Goal: Task Accomplishment & Management: Use online tool/utility

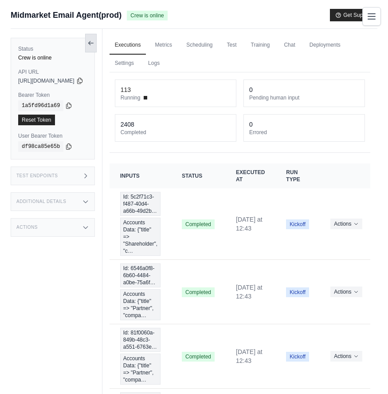
click at [97, 38] on button at bounding box center [91, 43] width 12 height 19
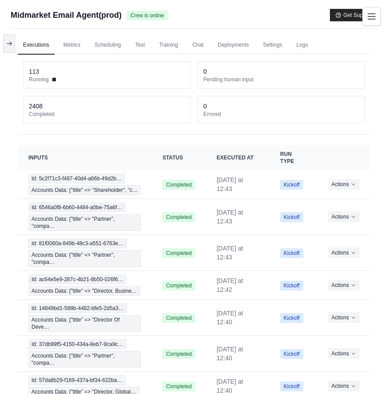
click at [20, 43] on link "Executions" at bounding box center [36, 45] width 37 height 19
click at [8, 43] on icon at bounding box center [9, 42] width 7 height 7
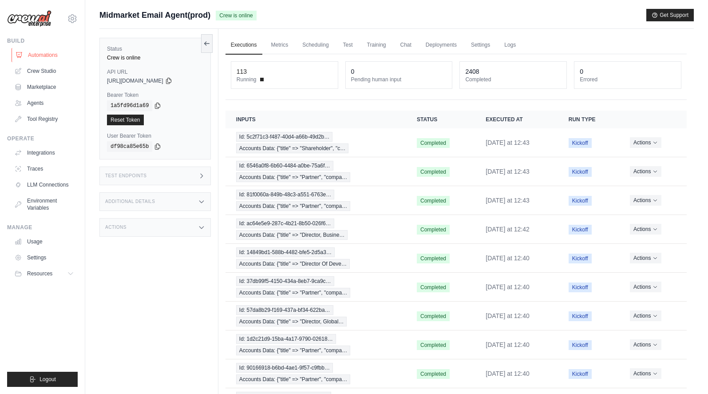
click at [51, 54] on link "Automations" at bounding box center [45, 55] width 67 height 14
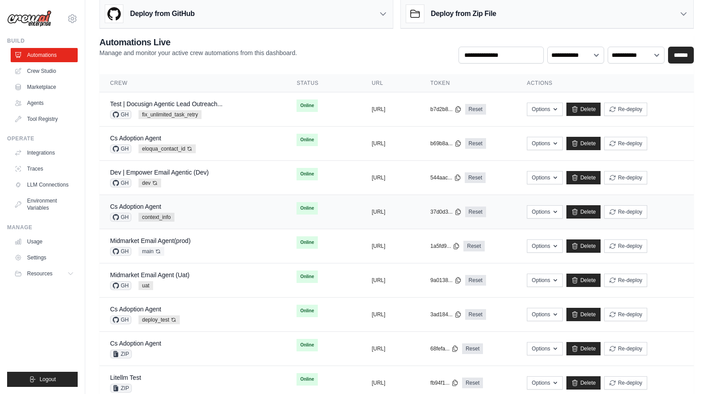
scroll to position [3, 0]
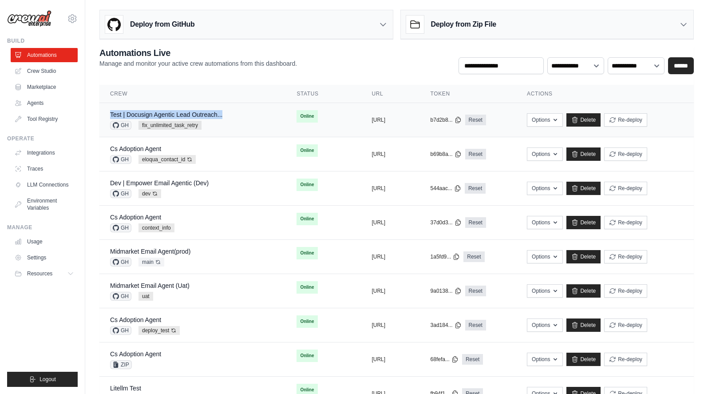
drag, startPoint x: 104, startPoint y: 110, endPoint x: 226, endPoint y: 109, distance: 121.6
click at [226, 109] on td "Test | Docusign Agentic Lead Outreach... GH fix_unlimited_task_retry" at bounding box center [192, 120] width 186 height 34
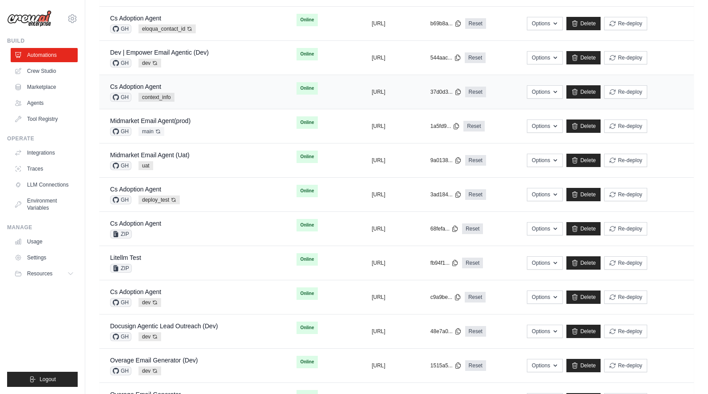
scroll to position [151, 0]
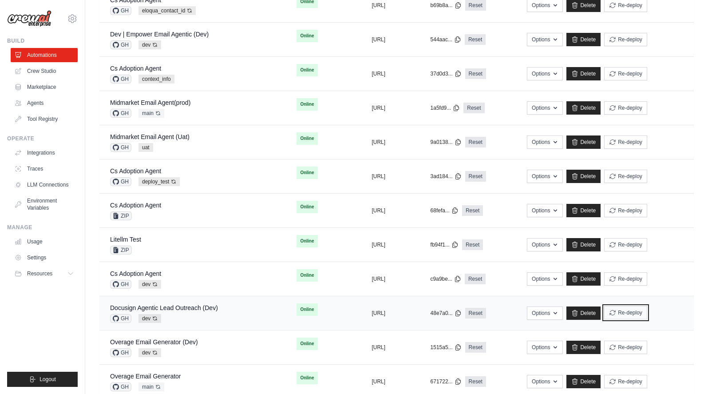
click at [388, 310] on button "Re-deploy" at bounding box center [625, 312] width 43 height 13
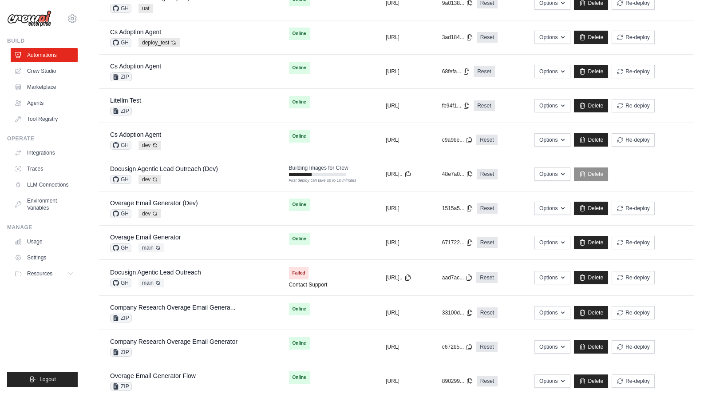
scroll to position [320, 0]
